Goal: Download file/media

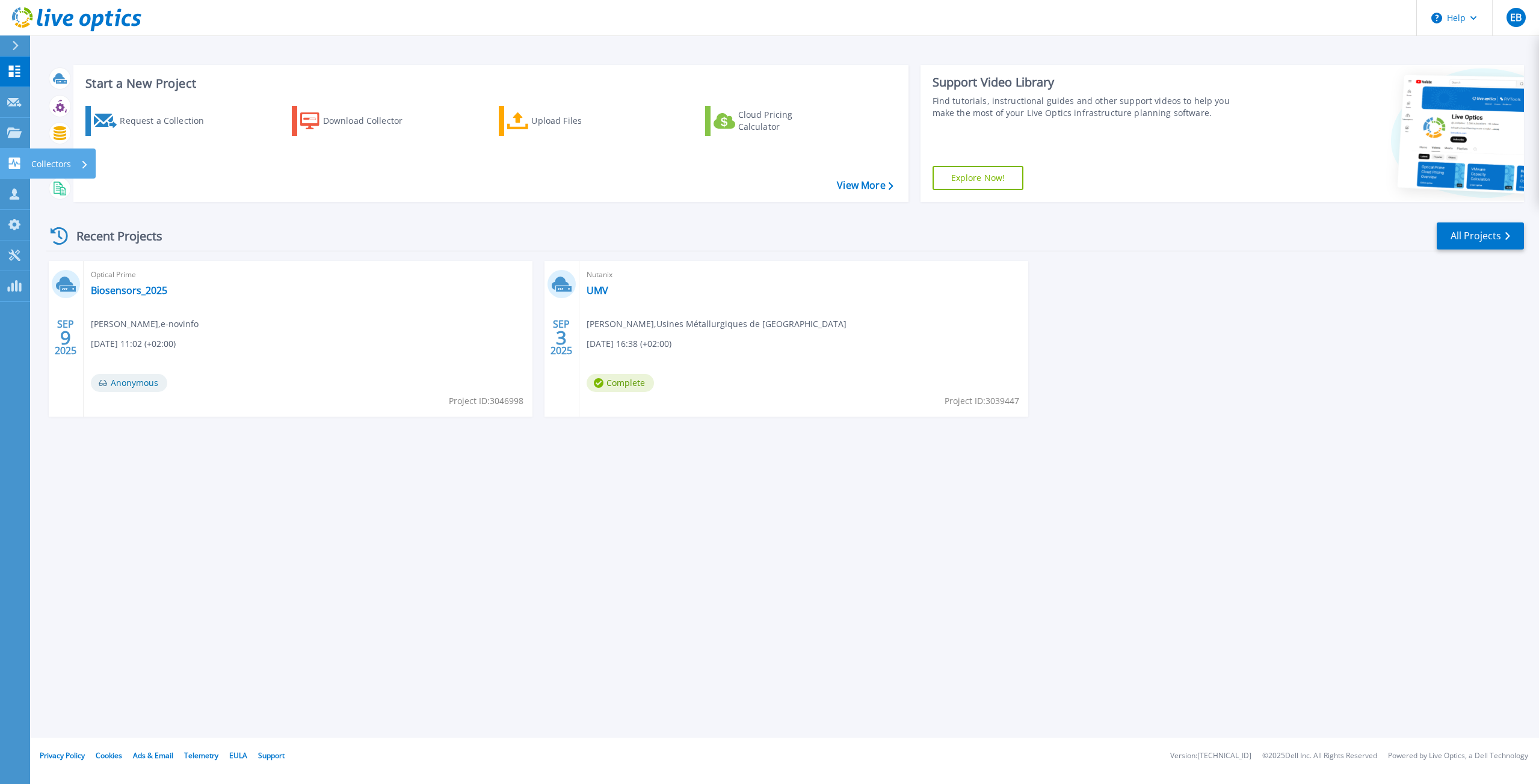
click at [8, 170] on link "Collectors Collectors" at bounding box center [15, 164] width 30 height 31
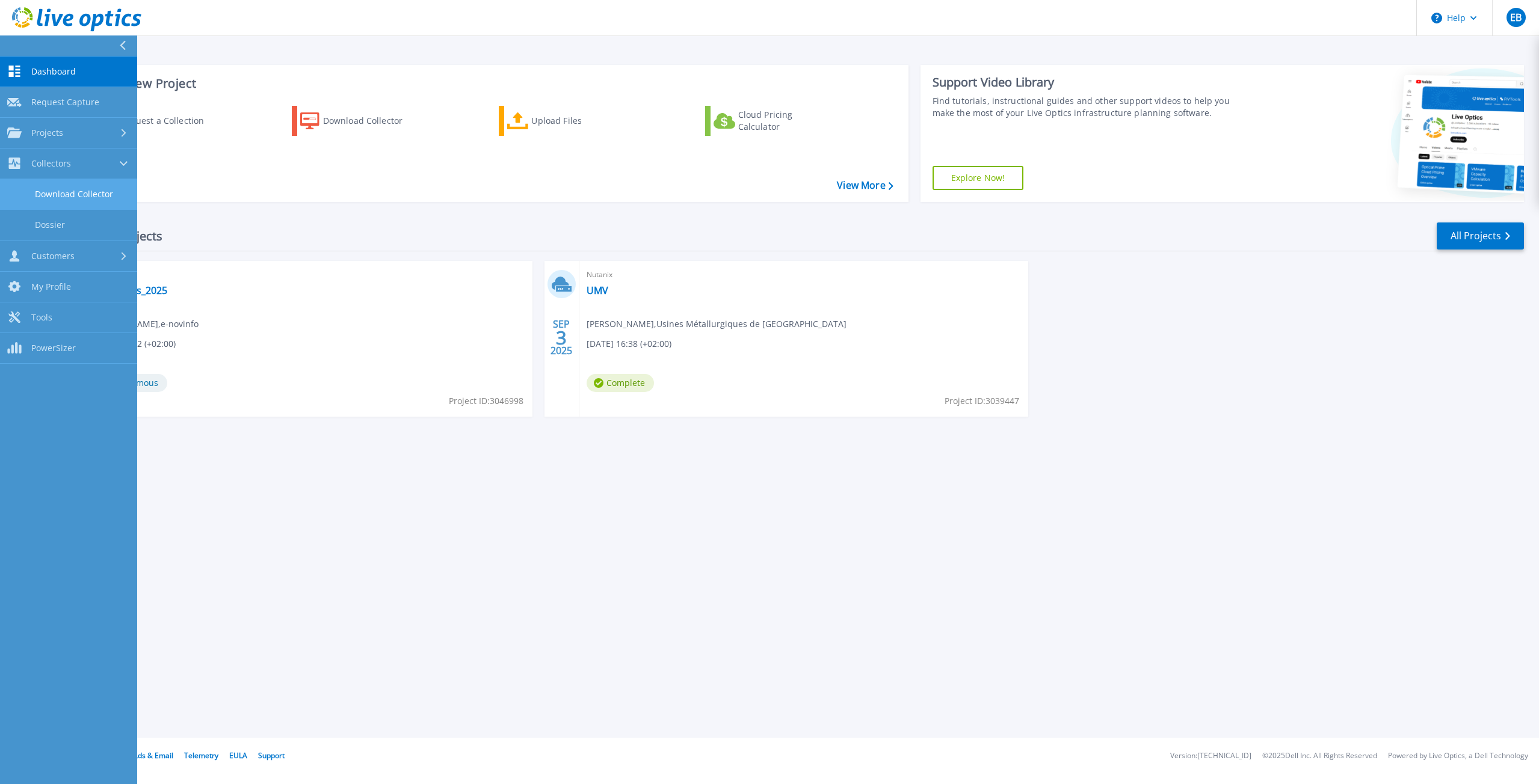
click at [78, 193] on link "Download Collector" at bounding box center [68, 195] width 137 height 31
